Goal: Information Seeking & Learning: Learn about a topic

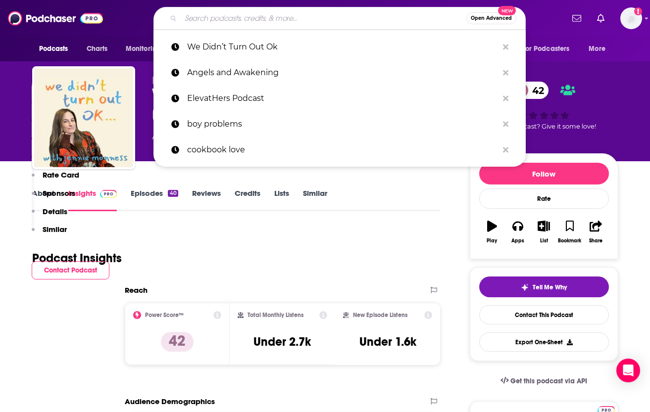
click at [261, 16] on input "Search podcasts, credits, & more..." at bounding box center [323, 18] width 285 height 16
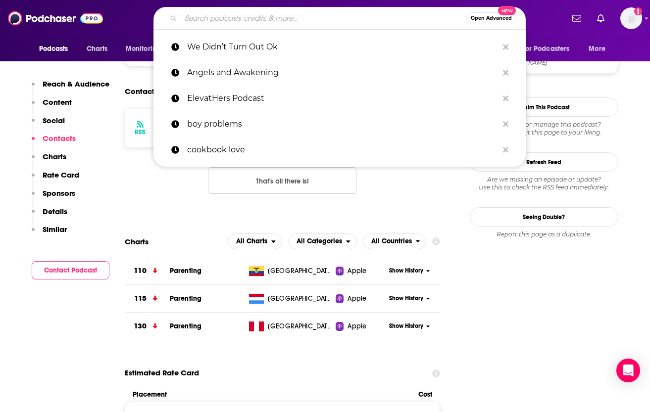
type input "The Primal Podcast"
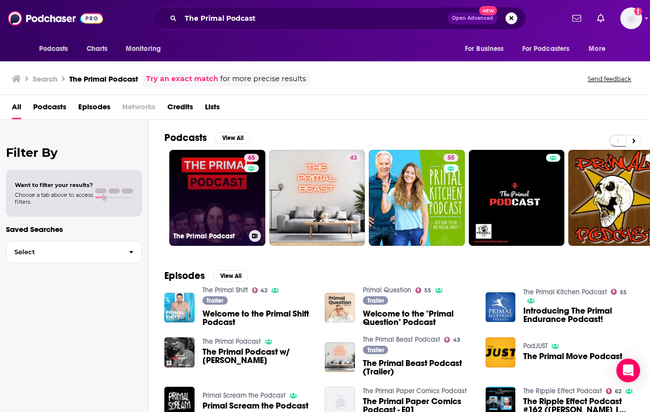
click at [244, 196] on div "65" at bounding box center [252, 192] width 17 height 76
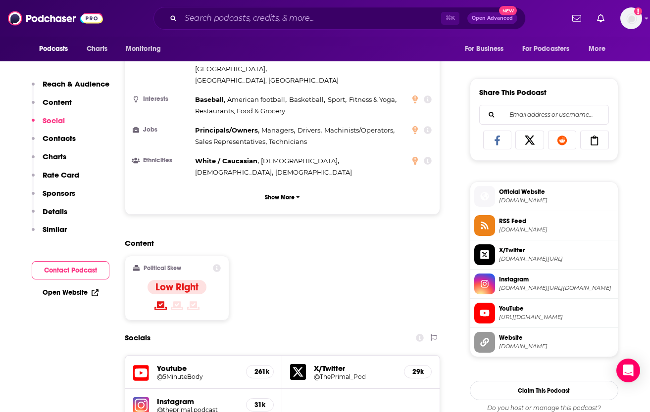
scroll to position [565, 0]
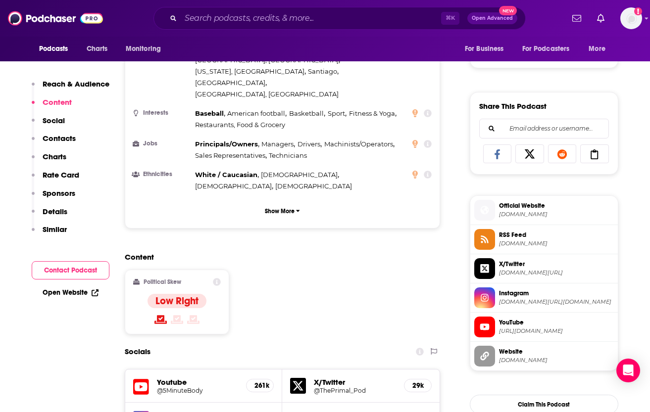
click at [140, 411] on img at bounding box center [141, 419] width 16 height 16
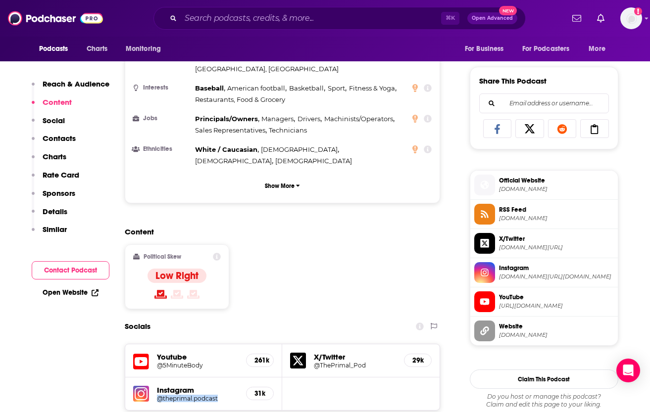
scroll to position [598, 0]
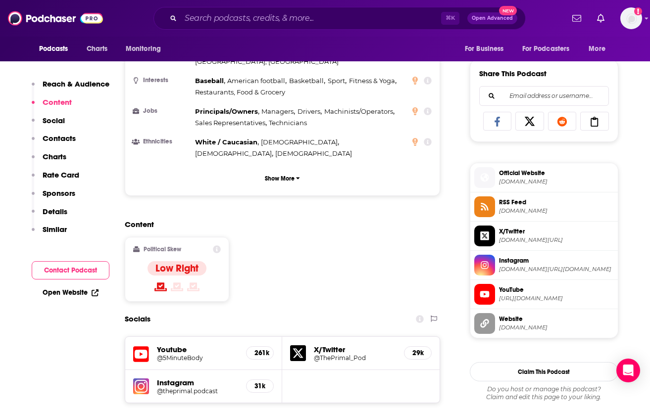
click at [361, 230] on div "Content Political Skew Low Right" at bounding box center [283, 265] width 316 height 90
drag, startPoint x: 220, startPoint y: 197, endPoint x: 211, endPoint y: 198, distance: 8.9
click at [219, 237] on div "Political Skew Low Right" at bounding box center [177, 269] width 104 height 65
click at [214, 245] on icon at bounding box center [217, 249] width 8 height 8
click at [240, 220] on div "Content Political Skew Low Right" at bounding box center [283, 265] width 316 height 90
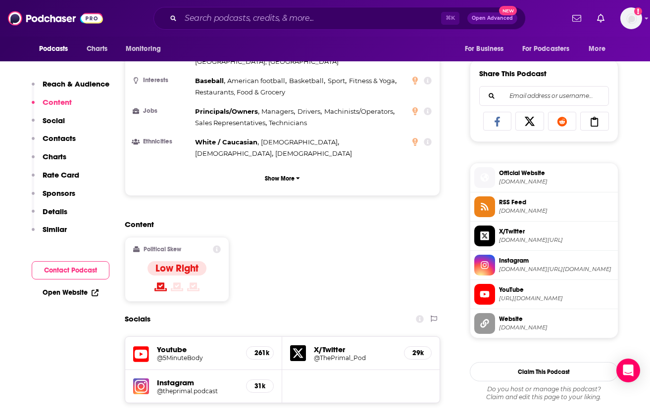
click at [179, 345] on h5 "Youtube" at bounding box center [198, 349] width 82 height 9
click at [175, 354] on h5 "@5MinuteBody" at bounding box center [198, 357] width 82 height 7
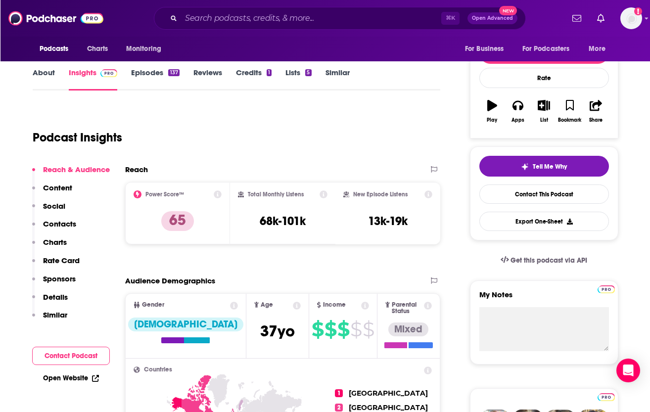
scroll to position [163, 0]
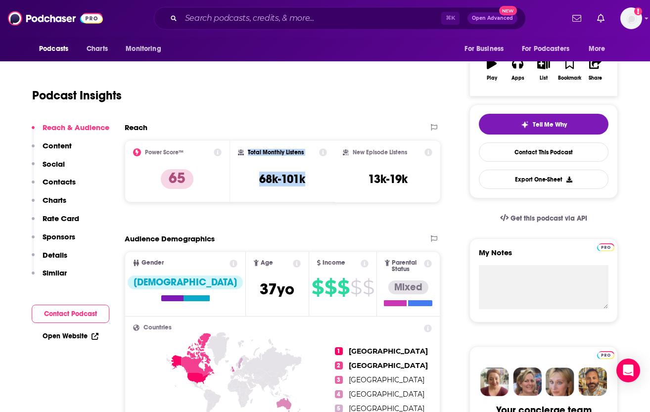
copy div "Total Monthly Listens 68k-101k"
drag, startPoint x: 246, startPoint y: 152, endPoint x: 299, endPoint y: 182, distance: 60.7
click at [306, 181] on div "Total Monthly Listens 68k-101k" at bounding box center [283, 171] width 90 height 46
drag, startPoint x: 352, startPoint y: 151, endPoint x: 411, endPoint y: 181, distance: 65.7
click at [411, 180] on div "New Episode Listens 13k-19k" at bounding box center [388, 171] width 90 height 46
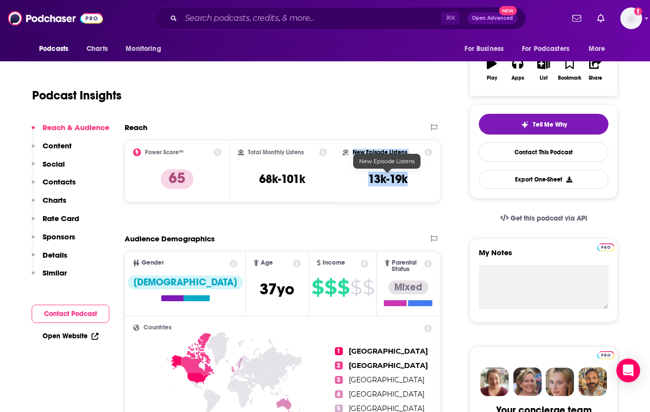
copy div "New Episode Listens 13k-19k"
drag, startPoint x: 386, startPoint y: 114, endPoint x: 388, endPoint y: 106, distance: 7.6
click at [386, 113] on div "Podcast Insights" at bounding box center [232, 89] width 400 height 50
